Goal: Information Seeking & Learning: Learn about a topic

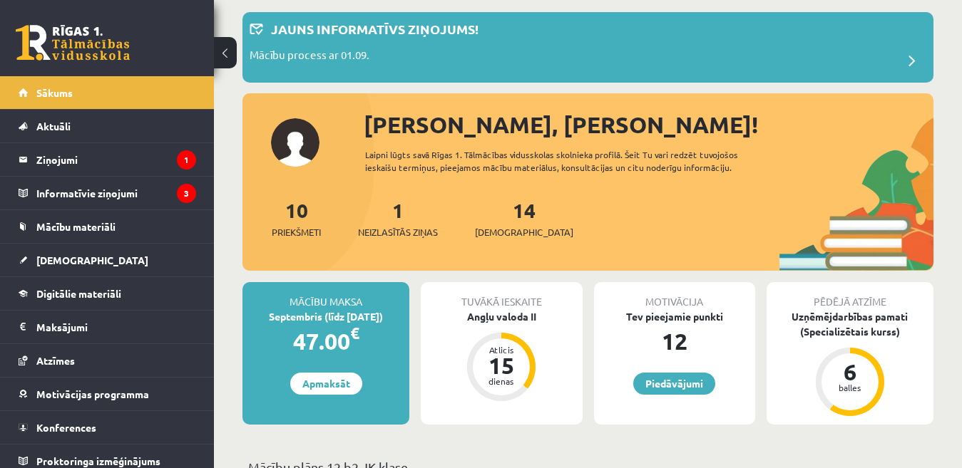
scroll to position [71, 0]
click at [98, 227] on span "Mācību materiāli" at bounding box center [75, 226] width 79 height 13
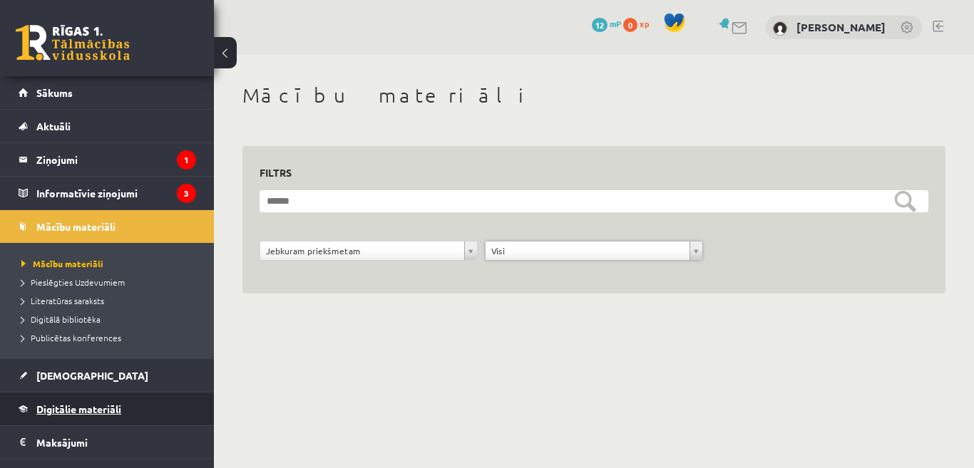
click at [91, 406] on span "Digitālie materiāli" at bounding box center [78, 409] width 85 height 13
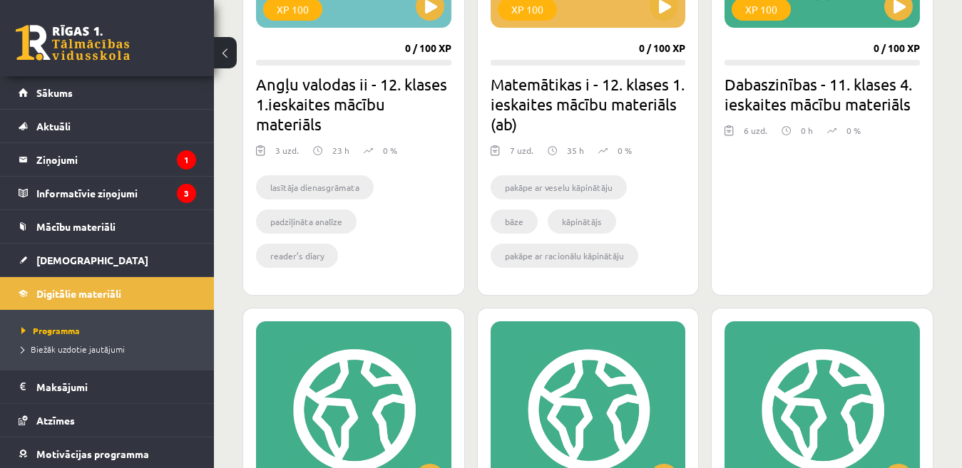
scroll to position [428, 0]
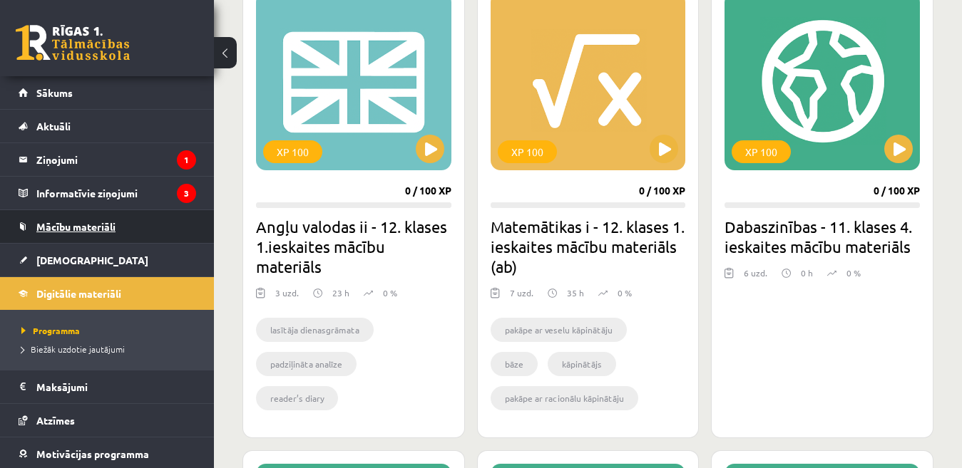
click at [41, 234] on link "Mācību materiāli" at bounding box center [107, 226] width 177 height 33
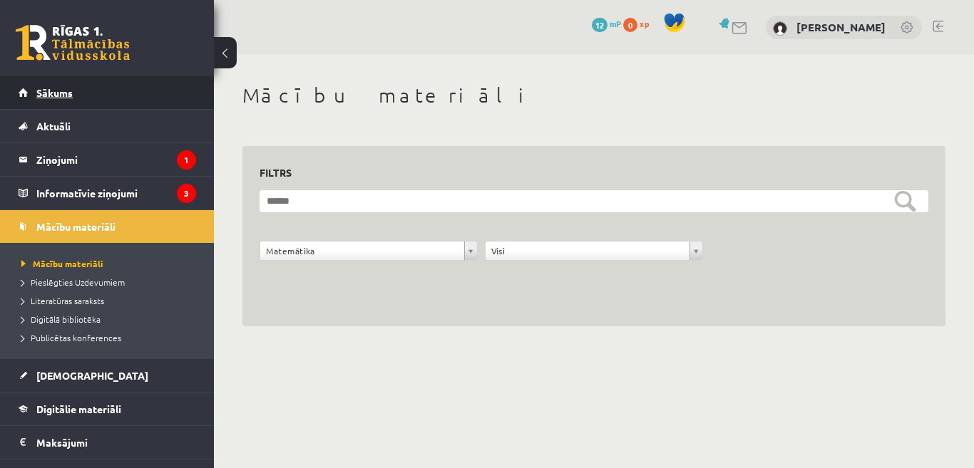
click at [58, 96] on span "Sākums" at bounding box center [54, 92] width 36 height 13
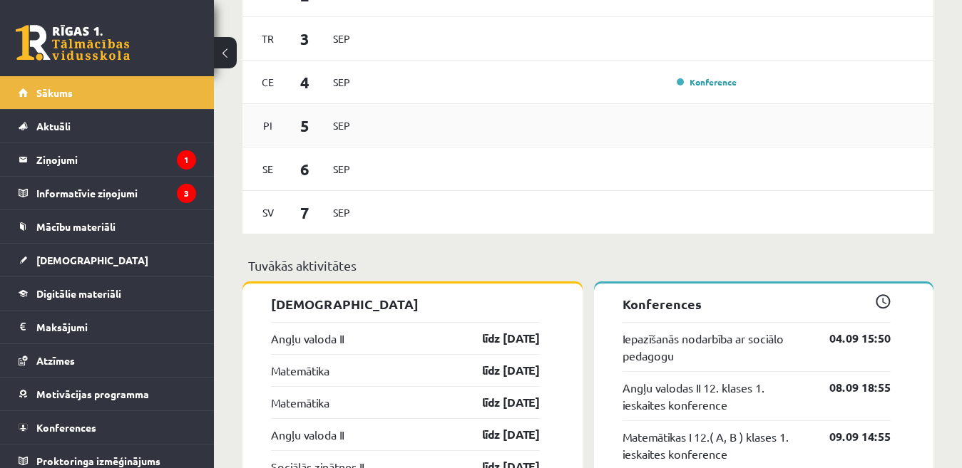
scroll to position [1069, 0]
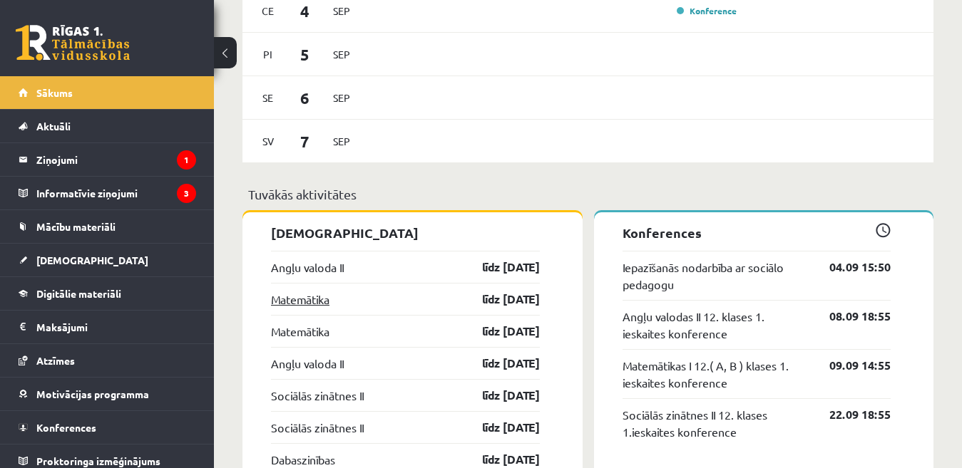
click at [312, 302] on link "Matemātika" at bounding box center [300, 299] width 58 height 17
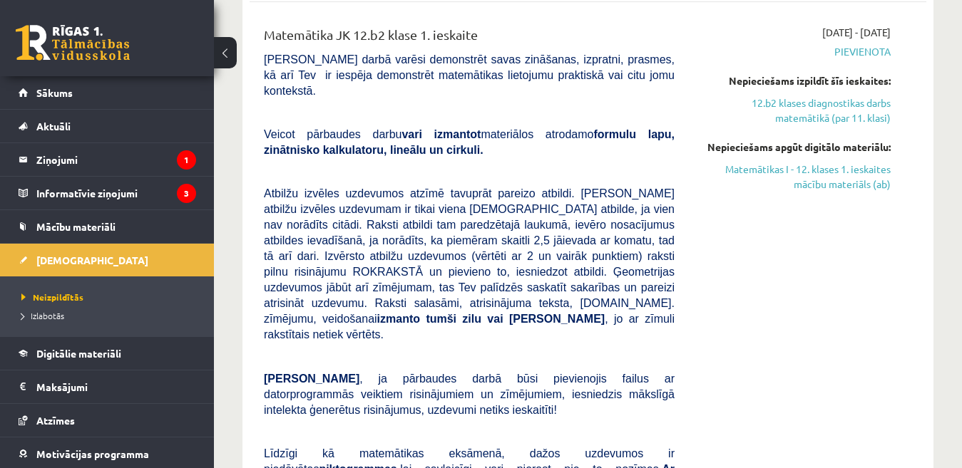
scroll to position [570, 0]
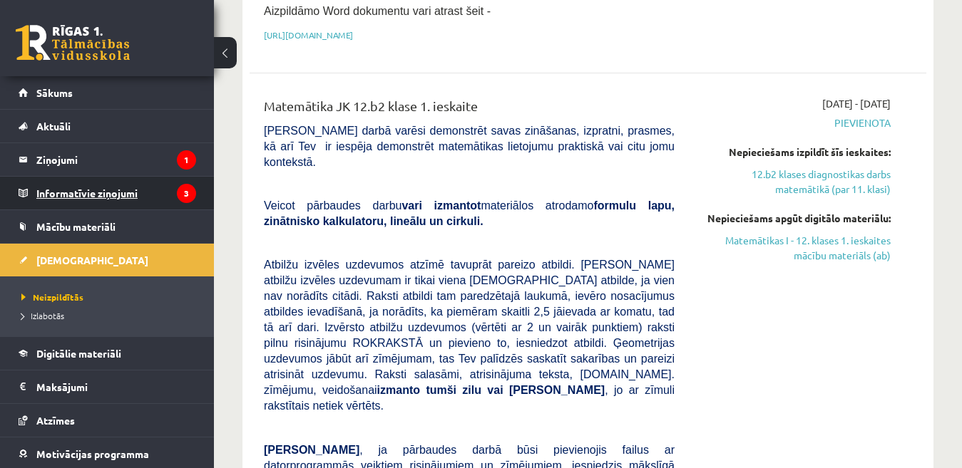
click at [106, 195] on legend "Informatīvie ziņojumi 3" at bounding box center [116, 193] width 160 height 33
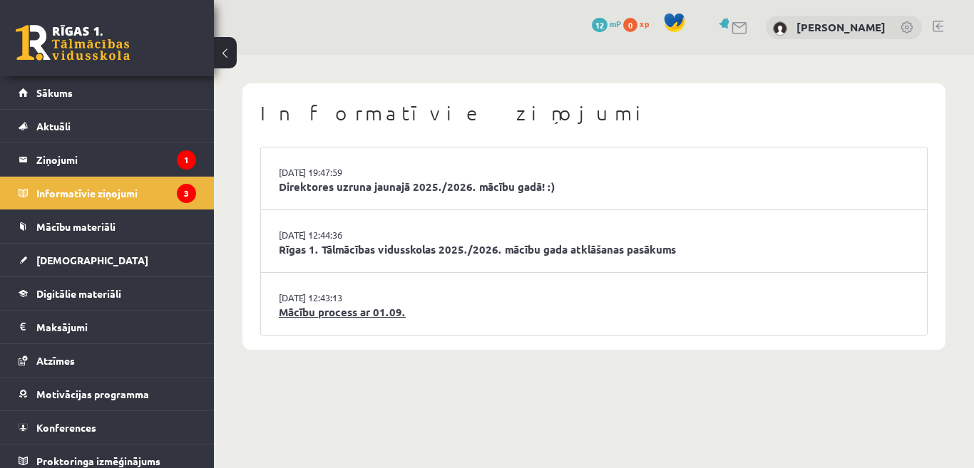
click at [324, 316] on link "Mācību process ar 01.09." at bounding box center [594, 312] width 630 height 16
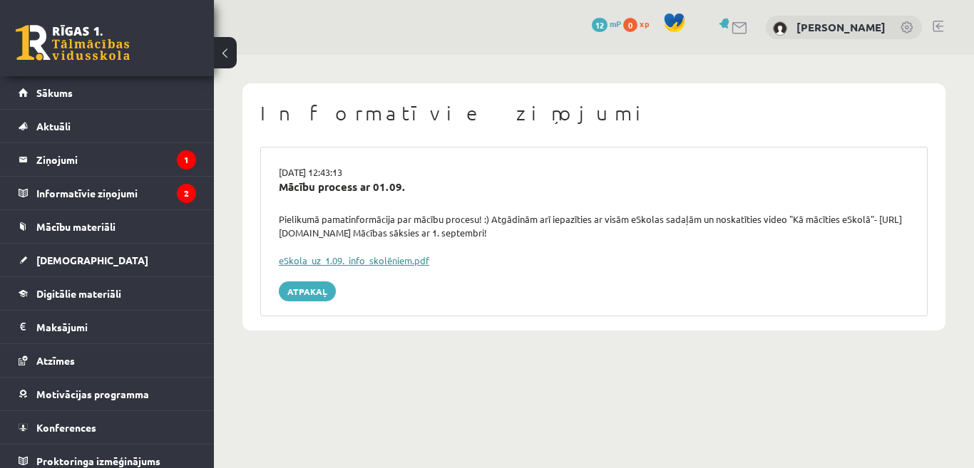
click at [386, 264] on link "eSkola_uz_1.09._info_skolēniem.pdf" at bounding box center [354, 260] width 150 height 12
click at [100, 227] on span "Mācību materiāli" at bounding box center [75, 226] width 79 height 13
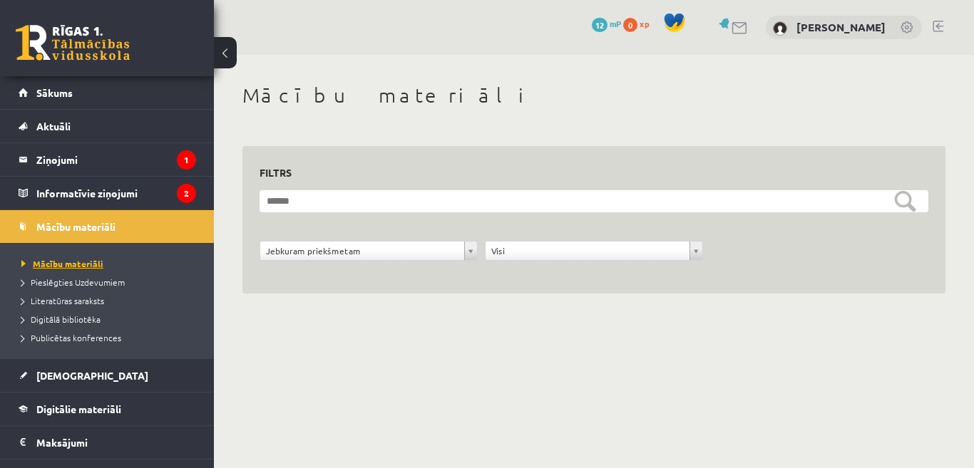
click at [91, 263] on span "Mācību materiāli" at bounding box center [62, 263] width 82 height 11
click at [98, 279] on span "Pieslēgties Uzdevumiem" at bounding box center [72, 282] width 103 height 11
click at [937, 26] on link at bounding box center [937, 26] width 11 height 11
